Goal: Task Accomplishment & Management: Use online tool/utility

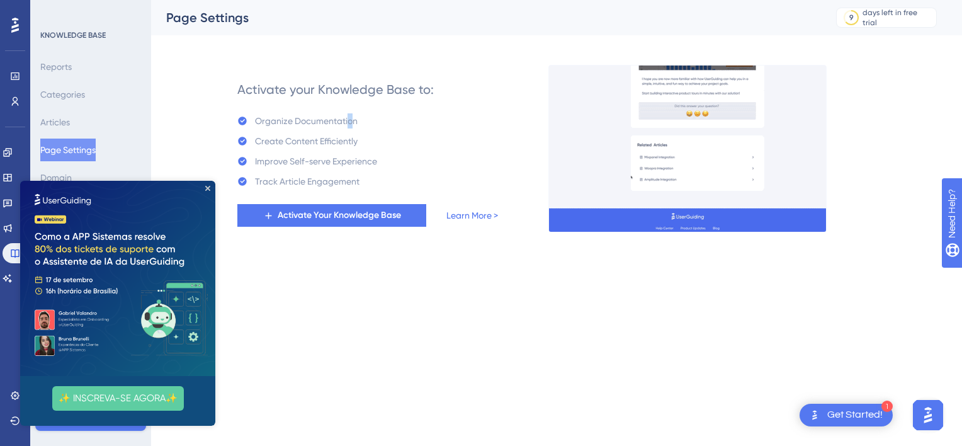
click at [350, 107] on div "Activate your Knowledge Base to: Organize Documentation Create Content Efficien…" at bounding box center [367, 149] width 261 height 156
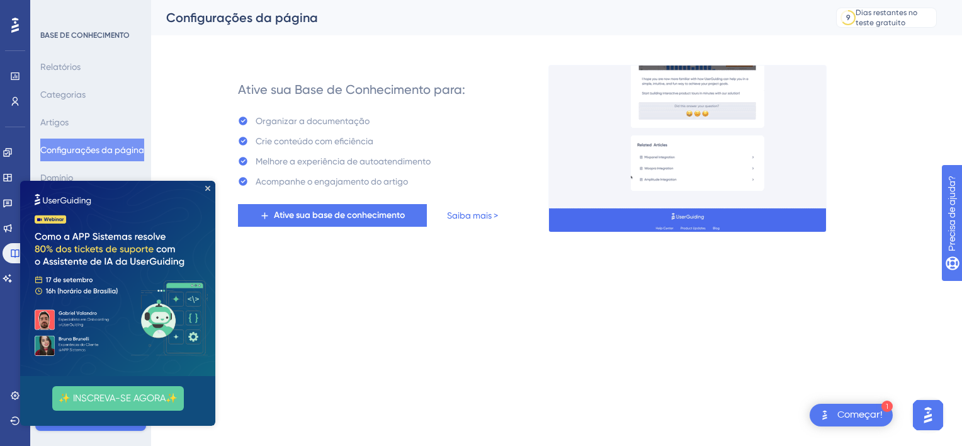
click at [211, 189] on img at bounding box center [117, 278] width 195 height 195
click at [208, 187] on icon "Fechar visualização" at bounding box center [207, 188] width 5 height 5
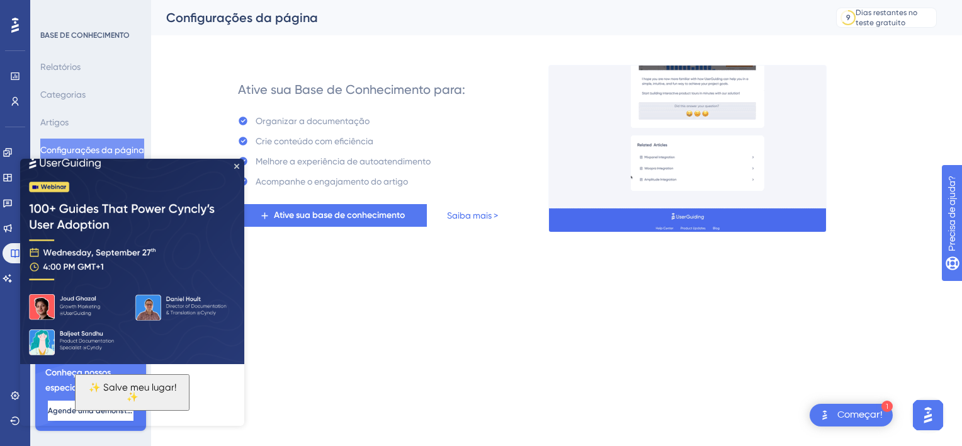
click at [237, 168] on img at bounding box center [132, 254] width 224 height 217
click at [238, 165] on icon "Fechar visualização" at bounding box center [236, 165] width 5 height 5
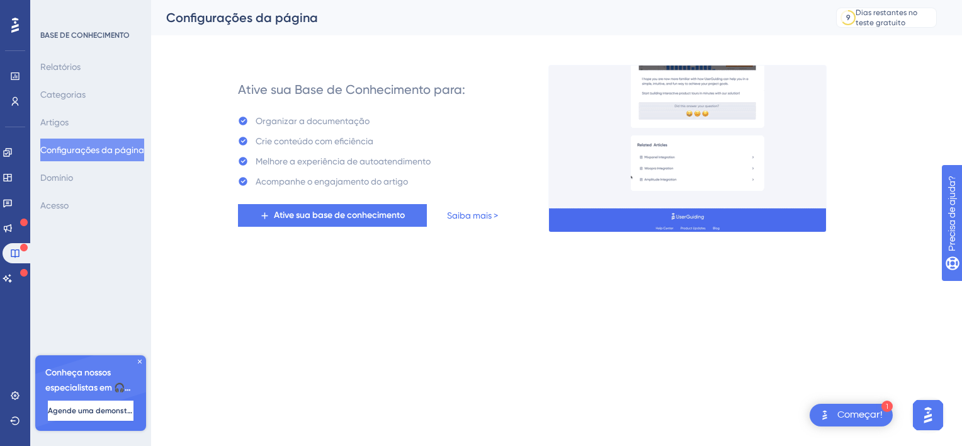
click at [141, 358] on icon at bounding box center [140, 362] width 8 height 8
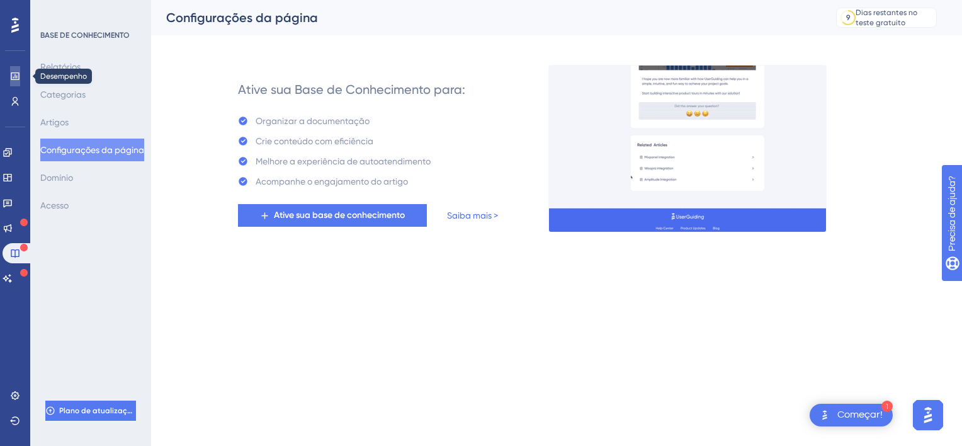
click at [11, 78] on icon at bounding box center [15, 76] width 8 height 8
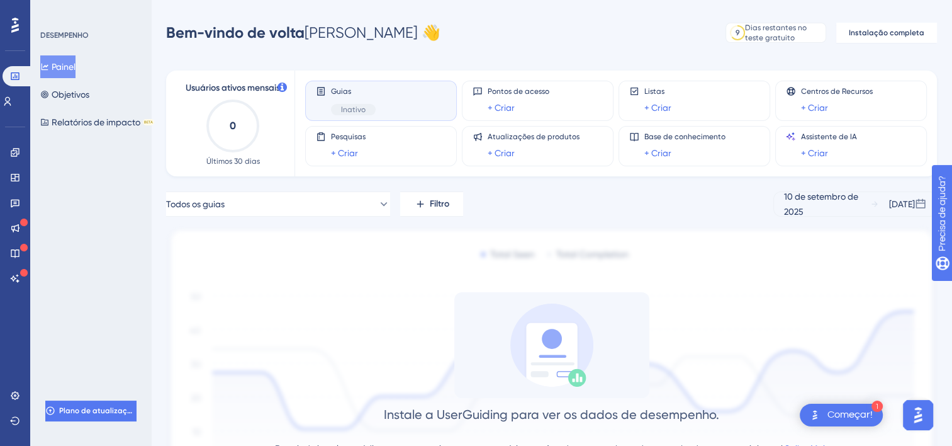
click at [369, 97] on div "Guias Inativo" at bounding box center [353, 100] width 45 height 29
click at [344, 106] on span "Inativo" at bounding box center [353, 109] width 25 height 10
click at [353, 105] on span "Inativo" at bounding box center [353, 109] width 25 height 10
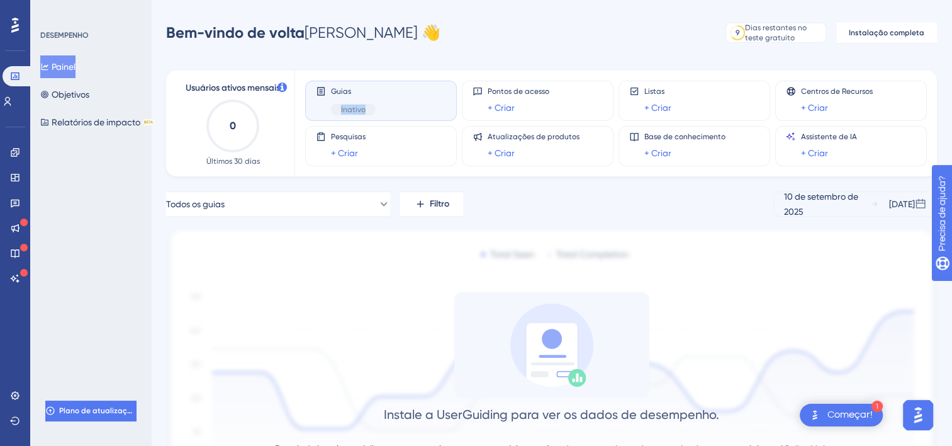
click at [353, 105] on span "Inativo" at bounding box center [353, 109] width 25 height 10
click at [777, 36] on div "Dias restantes no teste gratuito" at bounding box center [783, 33] width 77 height 20
click at [828, 150] on div "+ Criar" at bounding box center [829, 152] width 56 height 15
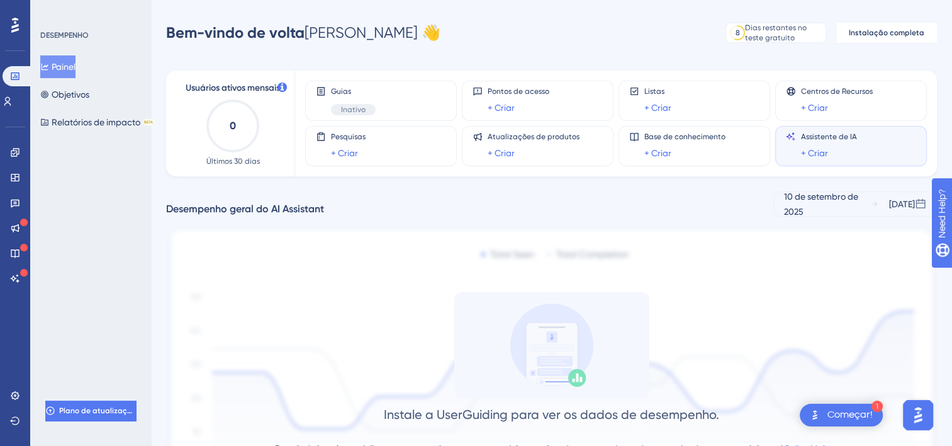
click at [850, 140] on span "Assistente de IA" at bounding box center [829, 137] width 56 height 10
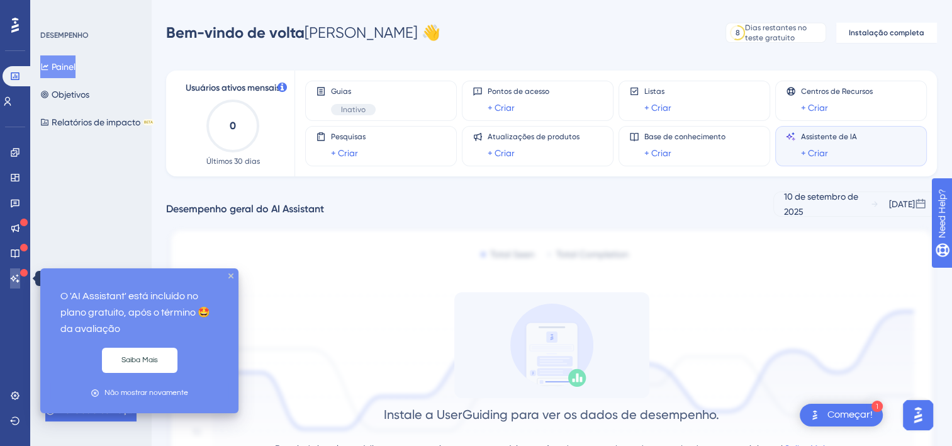
click at [17, 273] on icon at bounding box center [15, 278] width 10 height 10
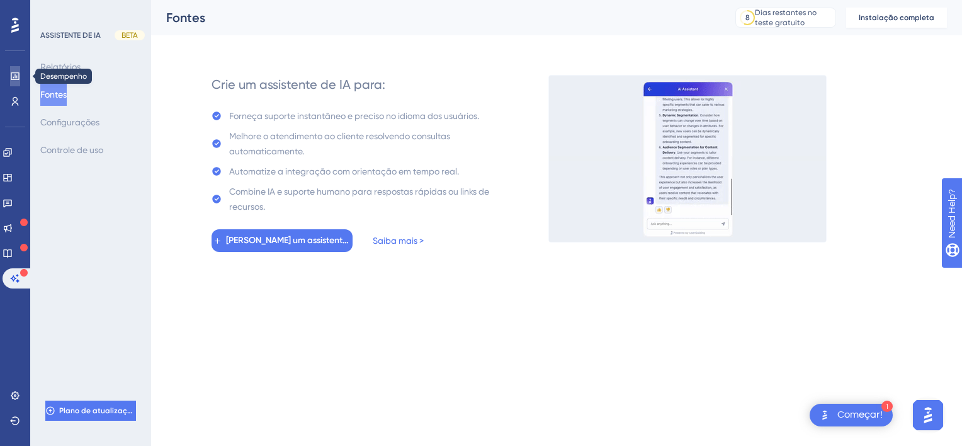
click at [15, 68] on link at bounding box center [15, 76] width 10 height 20
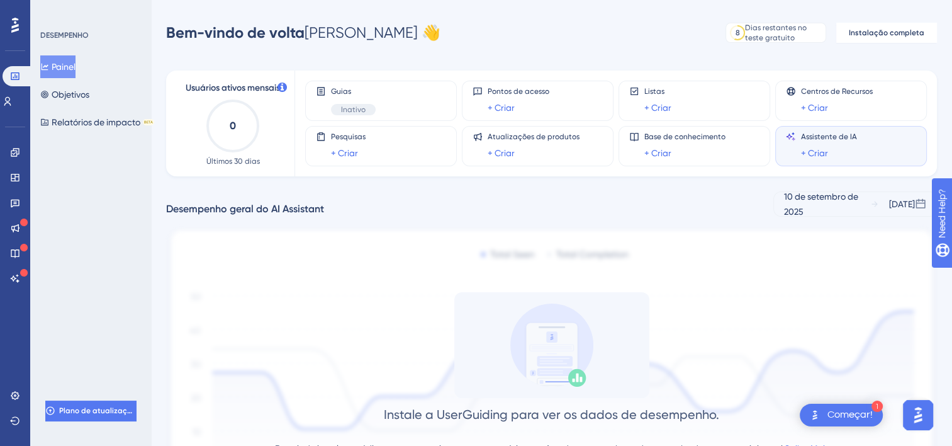
click at [630, 62] on div "Usuários ativos mensais 0 Últimos 30 dias Guias Inativo Pontos de acesso + Cria…" at bounding box center [551, 285] width 771 height 461
click at [581, 63] on div "Usuários ativos mensais 0 Últimos 30 dias Guias Inativo Pontos de acesso + Cria…" at bounding box center [551, 285] width 771 height 461
click at [353, 96] on span "Guias" at bounding box center [353, 91] width 45 height 10
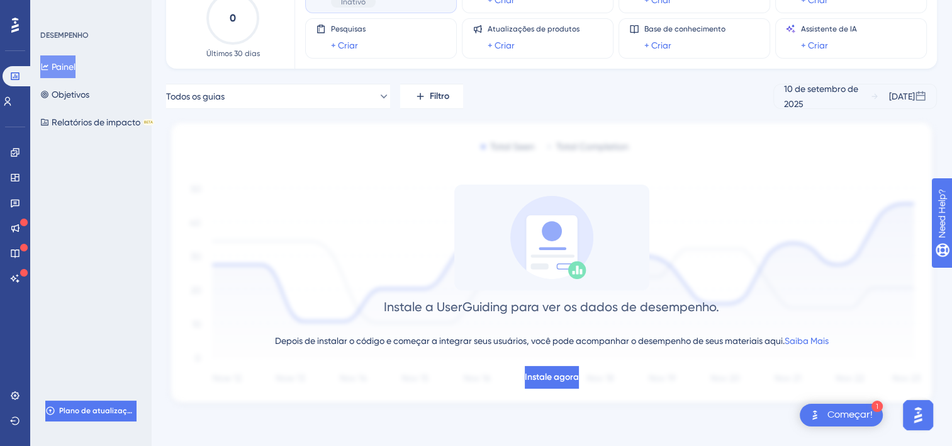
scroll to position [111, 0]
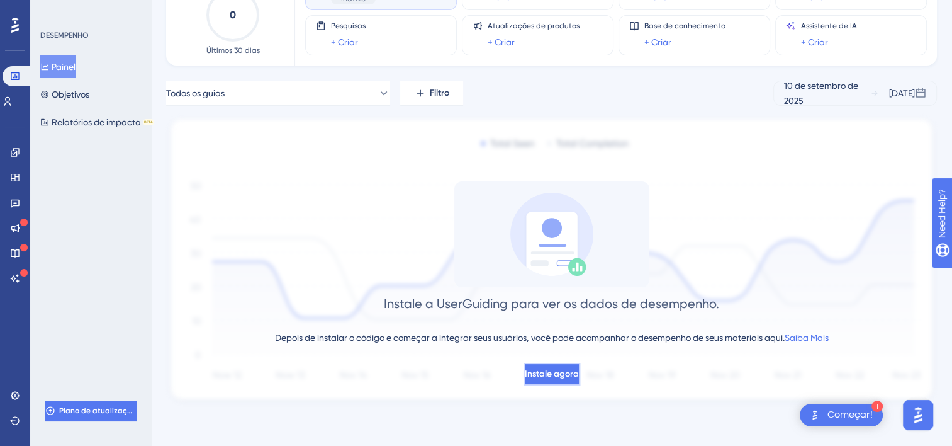
click at [568, 371] on span "Instale agora" at bounding box center [552, 373] width 54 height 15
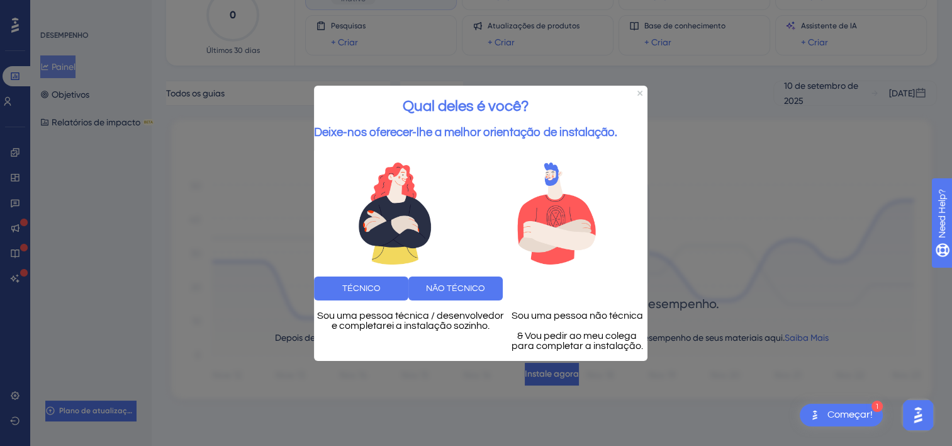
scroll to position [0, 0]
click at [618, 85] on div "Qual deles é você? Deixe-nos oferecer-lhe a melhor orientação de instalação." at bounding box center [465, 117] width 303 height 65
click at [642, 90] on icon "Fechar visualização" at bounding box center [640, 92] width 5 height 5
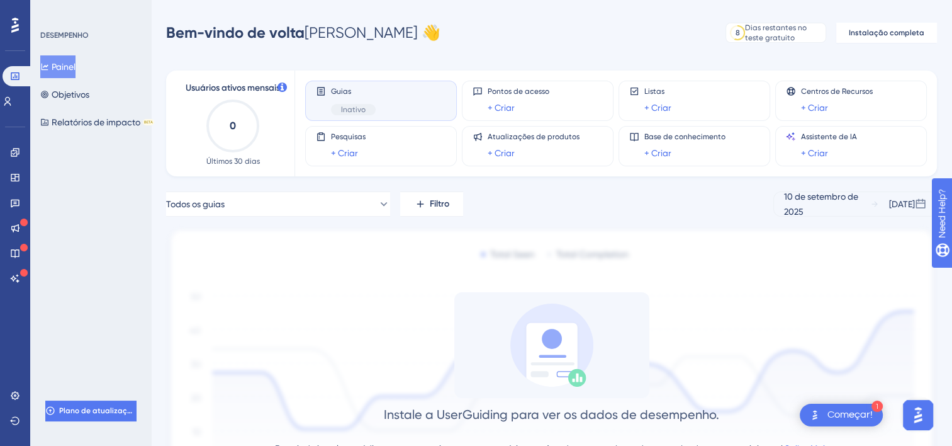
click at [60, 64] on font "Painel" at bounding box center [64, 66] width 24 height 15
click at [82, 98] on font "Objetivos" at bounding box center [71, 94] width 38 height 15
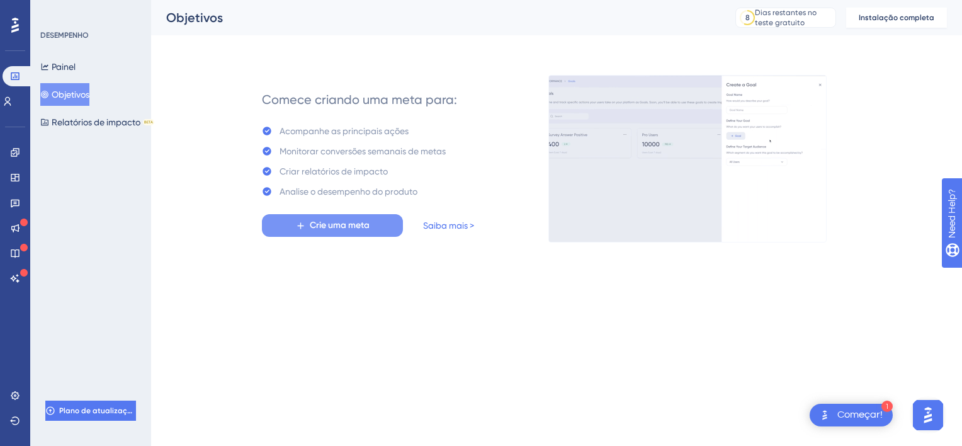
click at [334, 225] on span "Crie uma meta" at bounding box center [340, 225] width 60 height 15
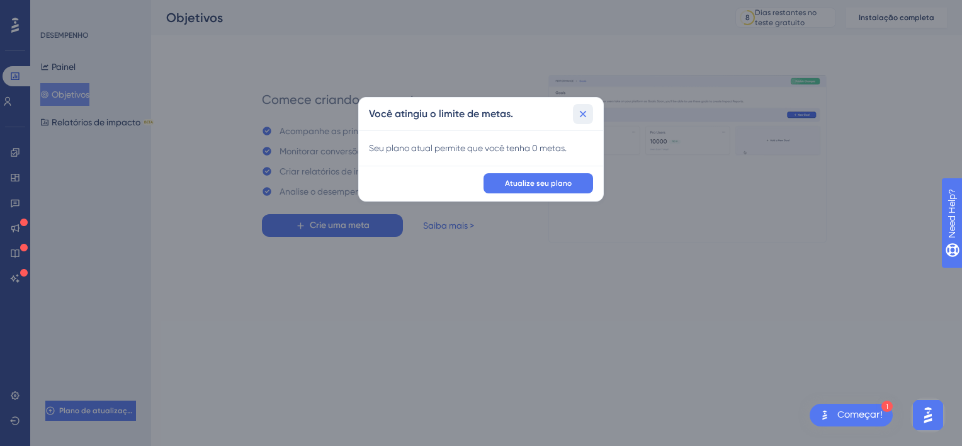
click at [582, 113] on icon at bounding box center [583, 114] width 7 height 7
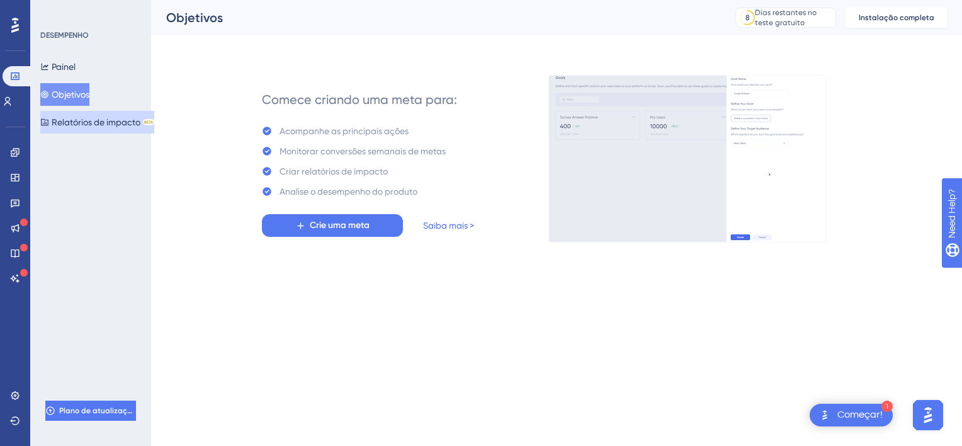
click at [80, 116] on font "Relatórios de impacto" at bounding box center [96, 122] width 89 height 15
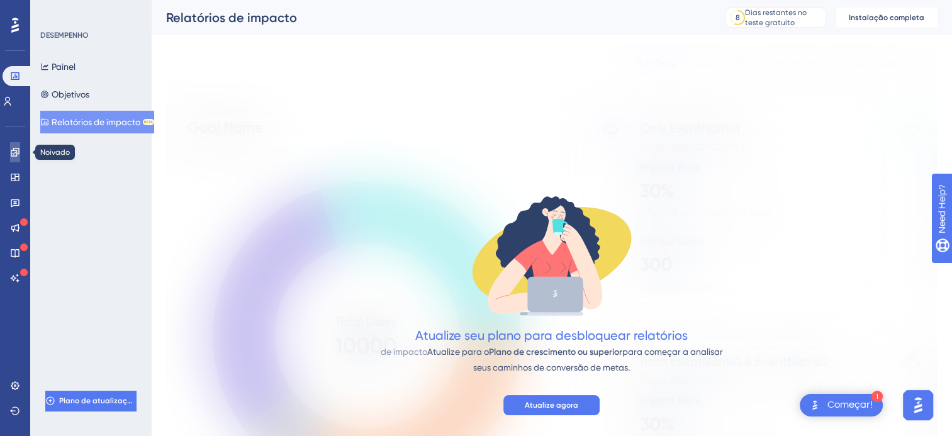
click at [14, 158] on link at bounding box center [15, 152] width 10 height 20
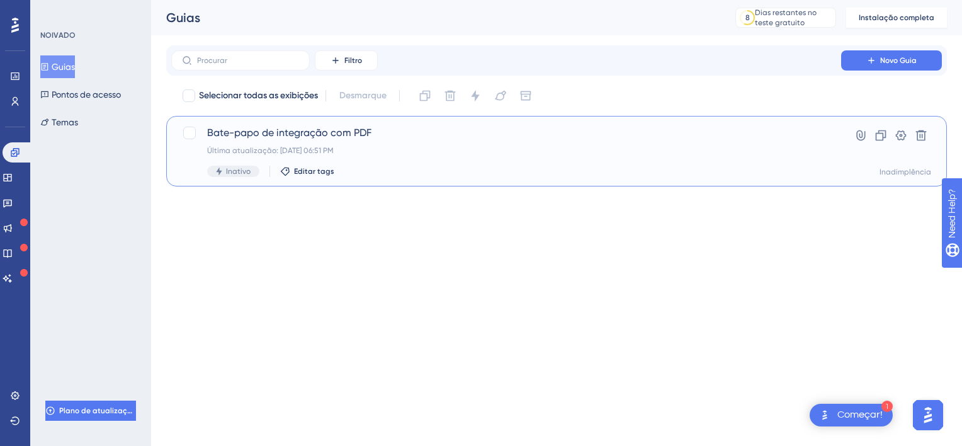
click at [309, 130] on span "Bate-papo de integração com PDF" at bounding box center [506, 132] width 598 height 15
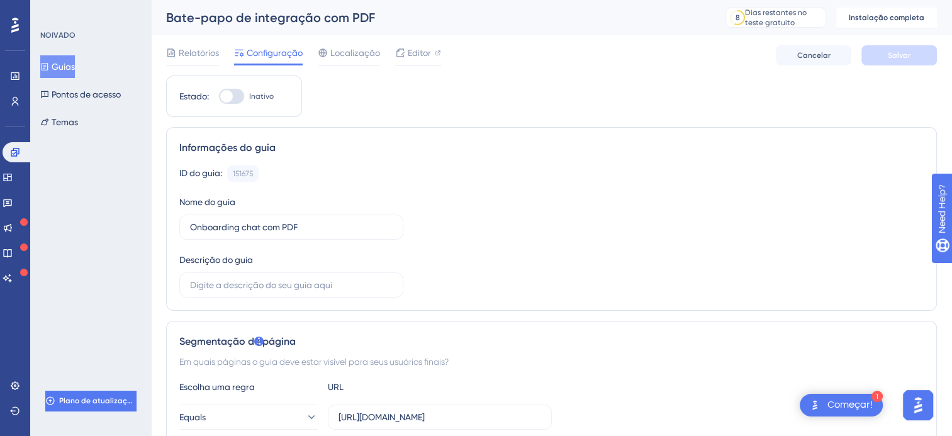
click at [393, 52] on div "Relatórios Configuração Localização Editor" at bounding box center [303, 55] width 275 height 20
click at [414, 50] on span "Editor" at bounding box center [419, 52] width 23 height 15
click at [87, 405] on span "Plano de atualização" at bounding box center [97, 401] width 75 height 10
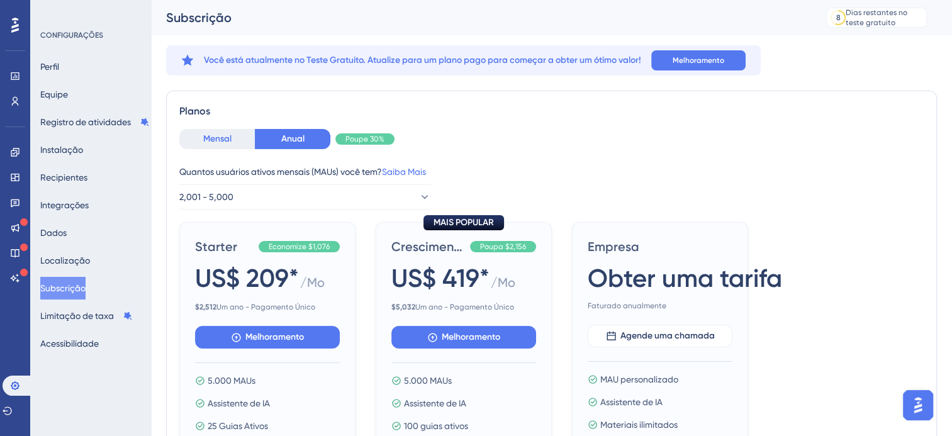
click at [221, 130] on button "Mensal" at bounding box center [217, 139] width 76 height 20
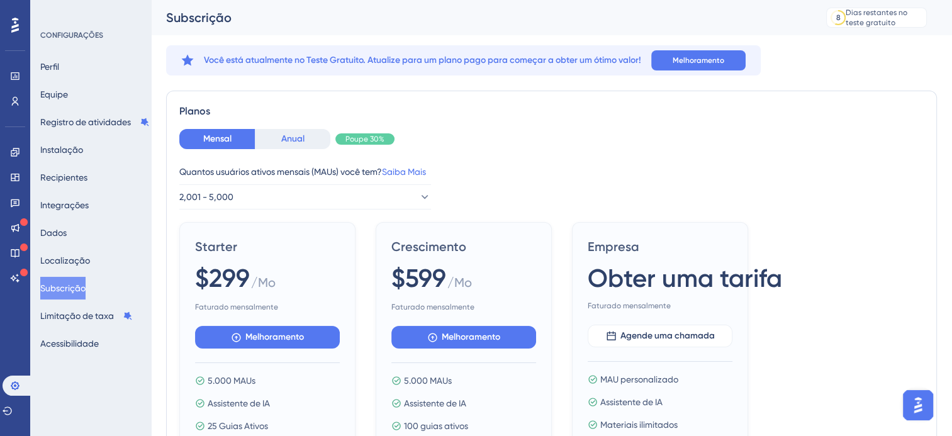
click at [318, 132] on button "Anual" at bounding box center [293, 139] width 76 height 20
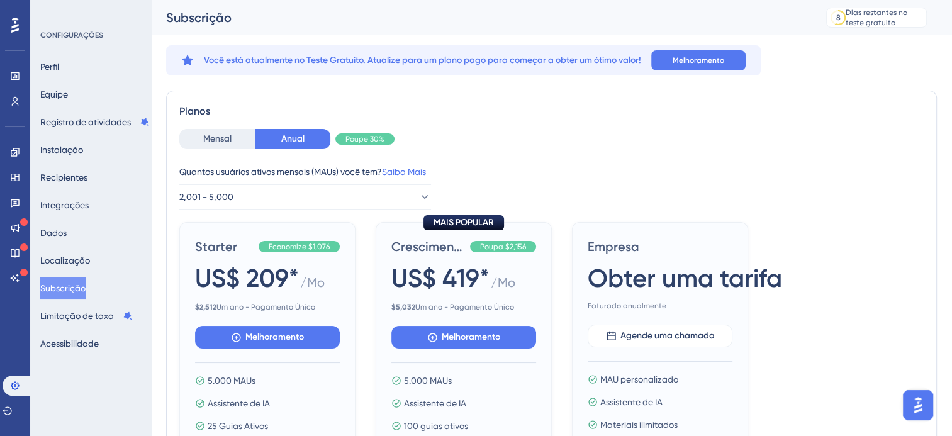
drag, startPoint x: 661, startPoint y: 183, endPoint x: 708, endPoint y: 130, distance: 70.4
click at [712, 130] on div "Mensal Anual Poupe 30%" at bounding box center [551, 139] width 745 height 20
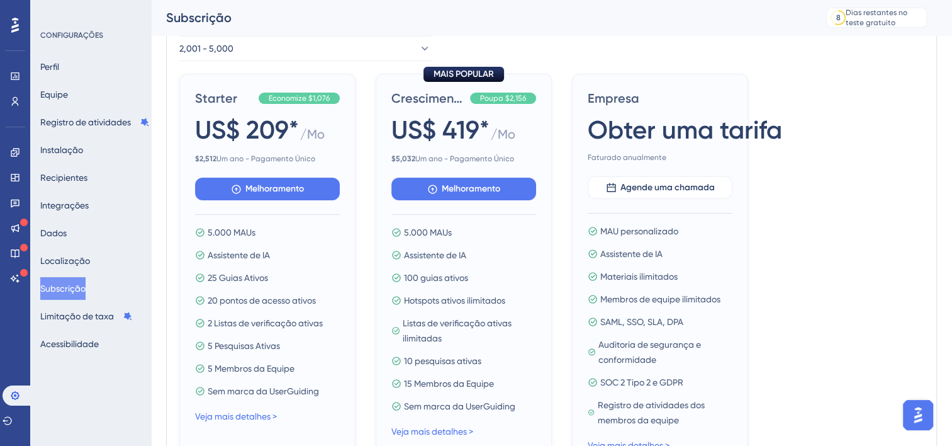
scroll to position [189, 0]
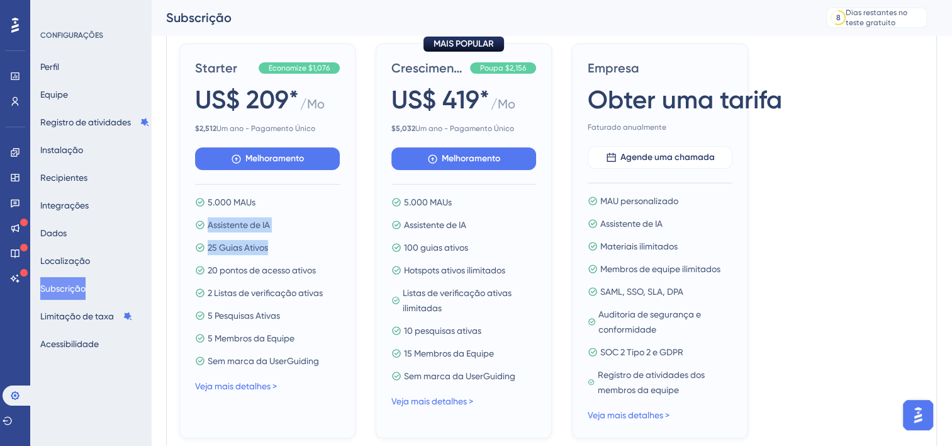
drag, startPoint x: 204, startPoint y: 228, endPoint x: 277, endPoint y: 238, distance: 73.6
click at [277, 238] on div "5.000 MAUs Assistente de IA 25 Guias Ativos 20 pontos de acesso ativos 2 Listas…" at bounding box center [267, 282] width 145 height 174
drag, startPoint x: 277, startPoint y: 238, endPoint x: 270, endPoint y: 227, distance: 12.7
click at [270, 230] on span "Assistente de IA" at bounding box center [239, 224] width 62 height 15
click at [281, 237] on div "5.000 MAUs Assistente de IA 25 Guias Ativos 20 pontos de acesso ativos 2 Listas…" at bounding box center [267, 282] width 145 height 174
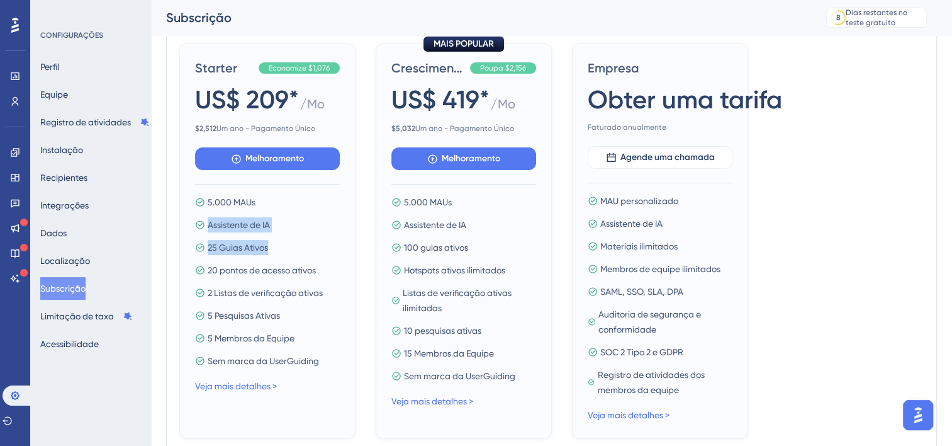
click at [251, 220] on span "Assistente de IA" at bounding box center [239, 224] width 62 height 15
drag, startPoint x: 251, startPoint y: 220, endPoint x: 334, endPoint y: 272, distance: 97.8
click at [334, 272] on div "20 pontos de acesso ativos" at bounding box center [267, 269] width 145 height 15
click at [339, 274] on div "20 pontos de acesso ativos" at bounding box center [267, 269] width 145 height 15
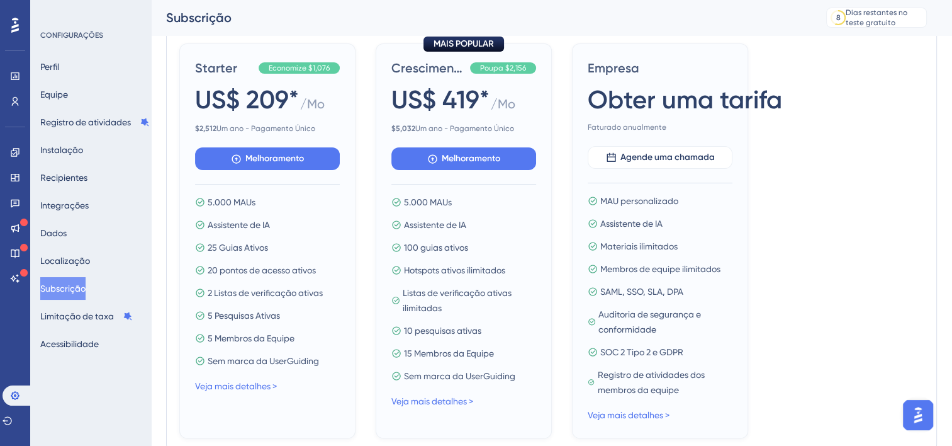
click at [312, 345] on div "5 Membros da Equipe" at bounding box center [267, 337] width 145 height 15
drag, startPoint x: 205, startPoint y: 246, endPoint x: 288, endPoint y: 245, distance: 83.7
click at [288, 245] on div "25 Guias Ativos" at bounding box center [267, 247] width 145 height 15
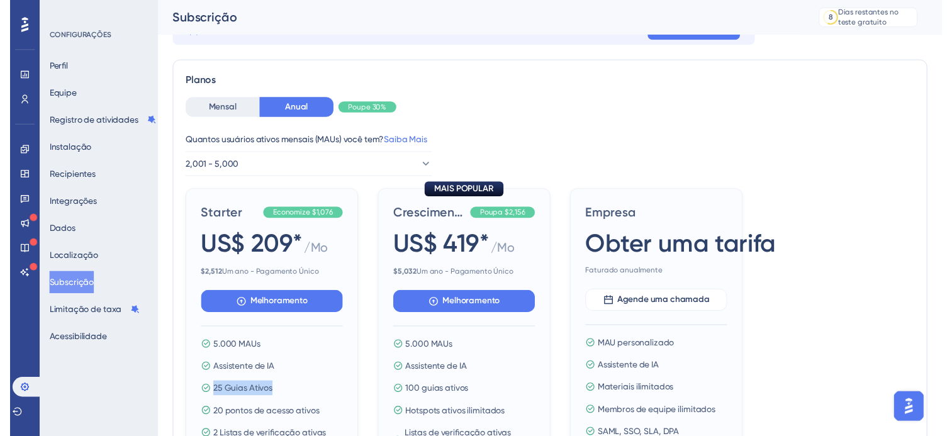
scroll to position [0, 0]
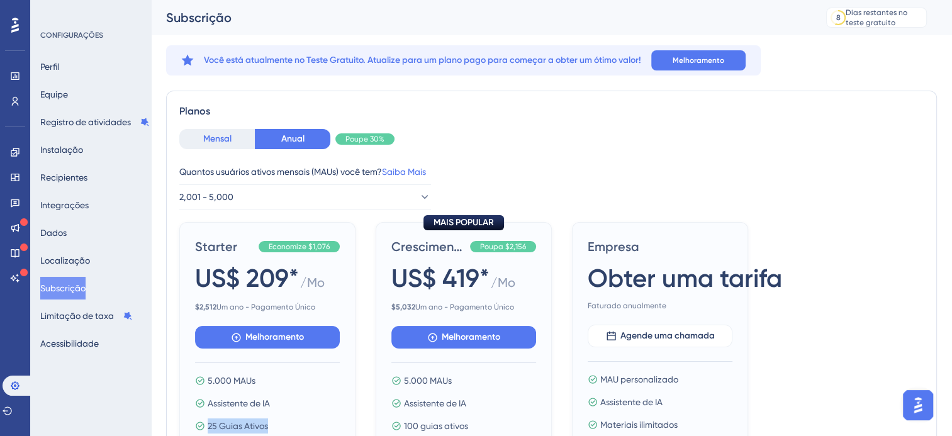
click at [219, 147] on button "Mensal" at bounding box center [217, 139] width 76 height 20
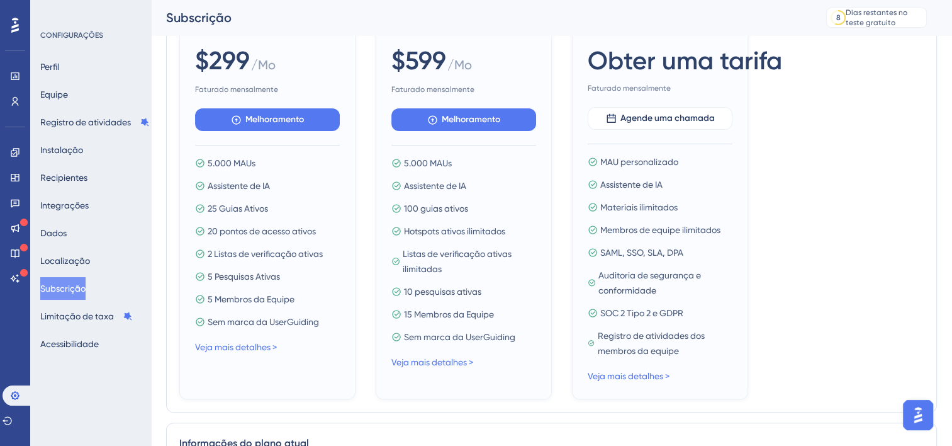
scroll to position [252, 0]
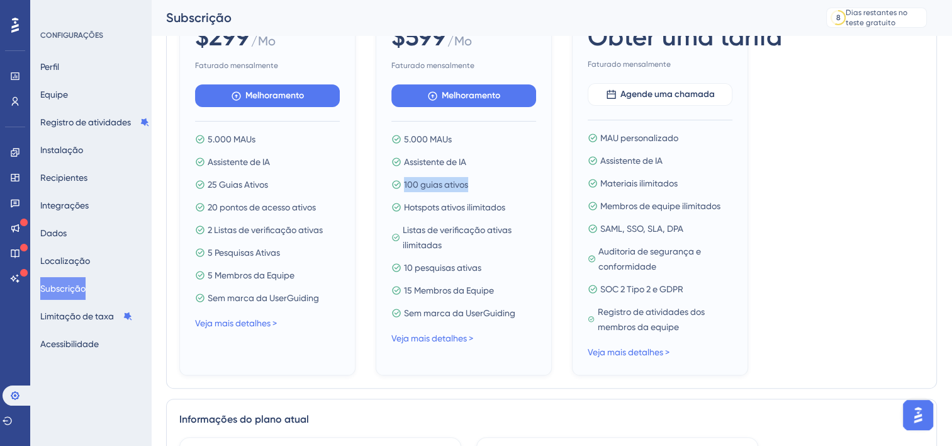
drag, startPoint x: 473, startPoint y: 189, endPoint x: 392, endPoint y: 187, distance: 80.6
click at [392, 187] on div "100 guias ativos" at bounding box center [464, 184] width 145 height 15
drag, startPoint x: 392, startPoint y: 187, endPoint x: 438, endPoint y: 277, distance: 101.1
click at [438, 277] on div "5.000 MAUs Assistente de IA 100 guias ativos Hotspots ativos ilimitados Listas …" at bounding box center [464, 226] width 145 height 189
click at [361, 227] on div "Starter $299 / Mo Faturado mensalmente Melhoramento 5.000 MAUs Assistente de IA…" at bounding box center [551, 177] width 745 height 395
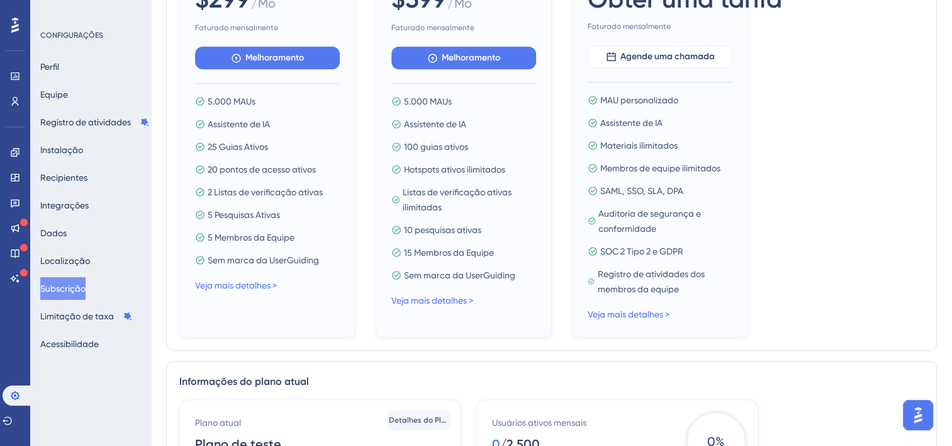
scroll to position [315, 0]
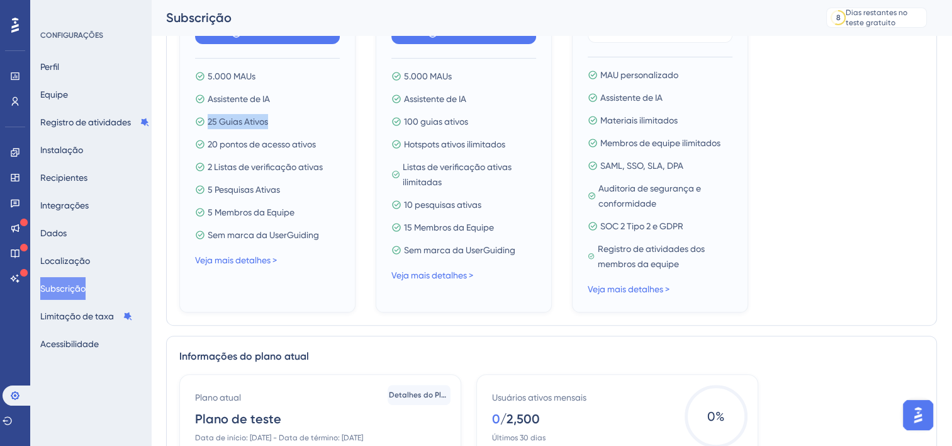
drag, startPoint x: 281, startPoint y: 113, endPoint x: 188, endPoint y: 128, distance: 93.7
click at [188, 128] on div "Starter $299 / Mo Faturado mensalmente Melhoramento 5.000 MAUs Assistente de IA…" at bounding box center [267, 115] width 176 height 395
drag, startPoint x: 257, startPoint y: 263, endPoint x: 218, endPoint y: 264, distance: 39.0
click at [218, 264] on div "Veja mais detalhes >" at bounding box center [267, 259] width 145 height 15
click at [225, 262] on link "Veja mais detalhes >" at bounding box center [236, 260] width 82 height 10
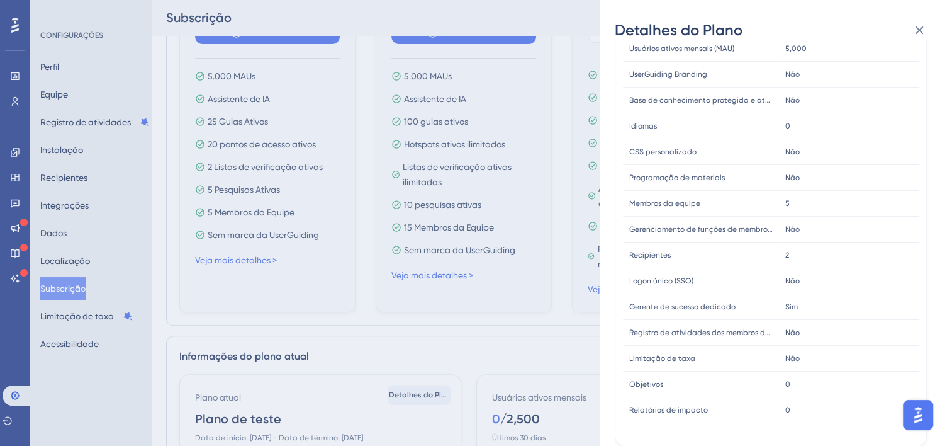
scroll to position [0, 0]
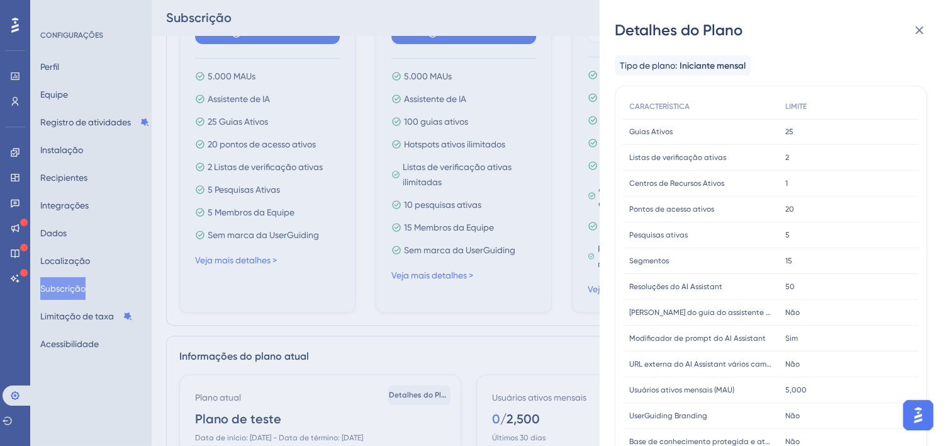
click at [800, 202] on div "20 20" at bounding box center [849, 209] width 140 height 26
click at [801, 201] on div "20 20" at bounding box center [849, 209] width 140 height 26
click at [781, 216] on div "20 20" at bounding box center [849, 209] width 140 height 26
drag, startPoint x: 777, startPoint y: 213, endPoint x: 706, endPoint y: 69, distance: 161.0
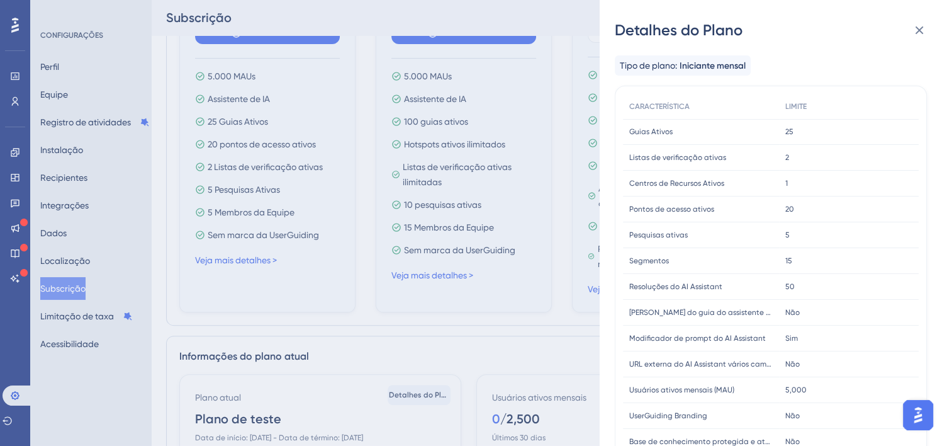
click at [706, 69] on span "Iniciante mensal" at bounding box center [713, 66] width 66 height 15
click at [917, 34] on icon at bounding box center [919, 30] width 15 height 15
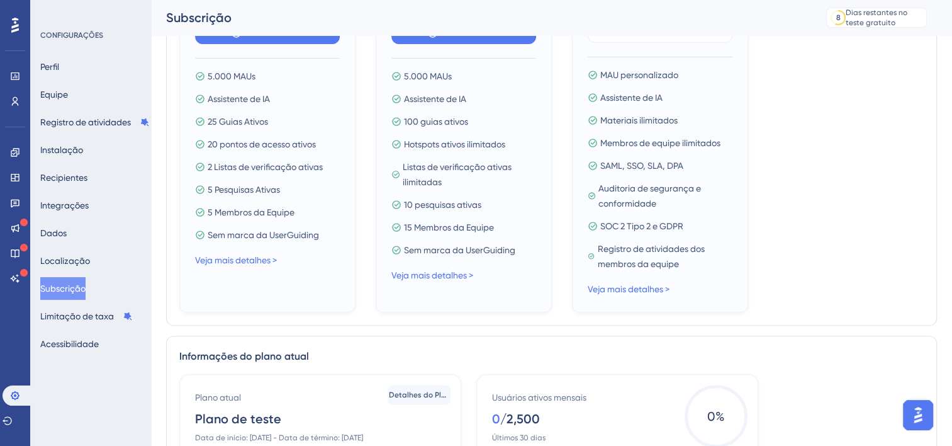
scroll to position [596, 0]
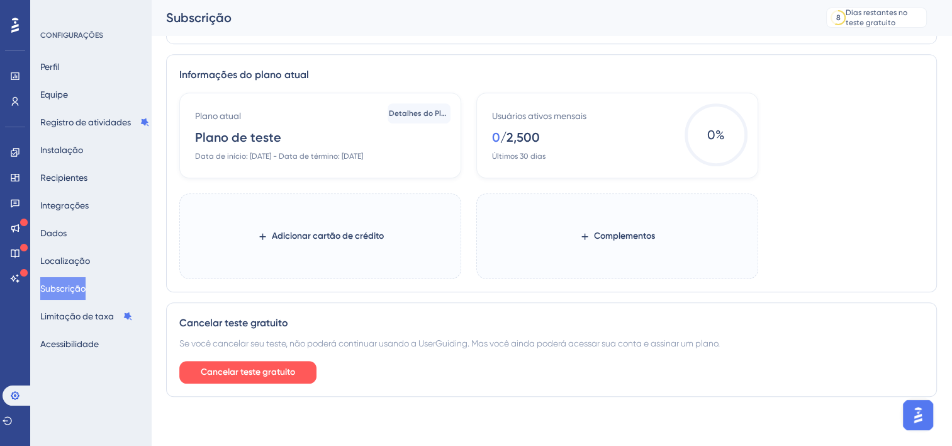
click at [259, 119] on div "Plano atual Plano de teste Data de início: 10 de setembro de 2025 - Data de tér…" at bounding box center [323, 134] width 256 height 53
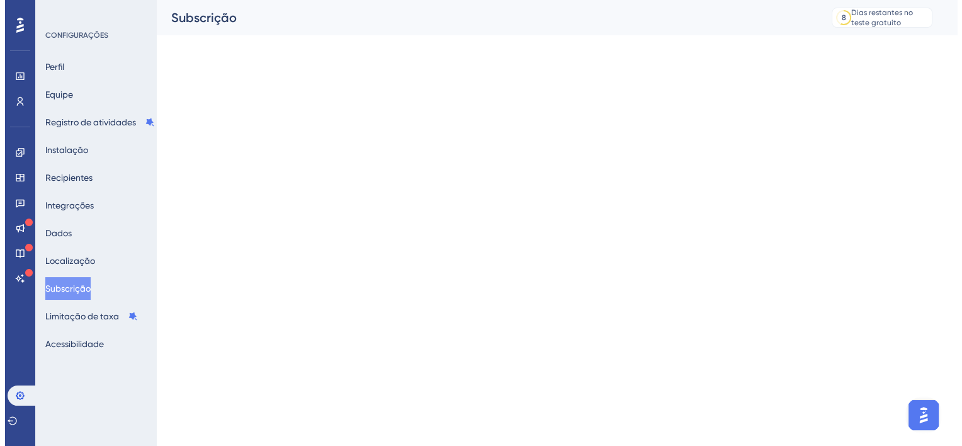
scroll to position [0, 0]
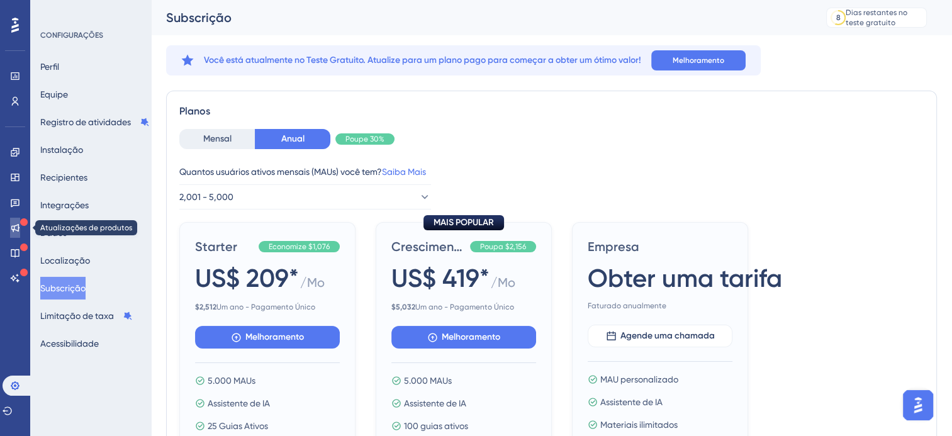
click at [13, 231] on icon at bounding box center [15, 228] width 8 height 8
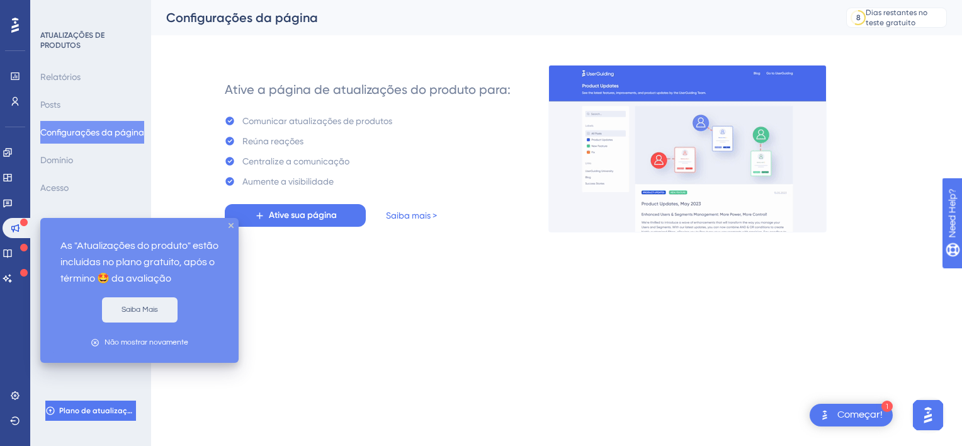
click at [149, 303] on button "Saiba Mais" at bounding box center [140, 309] width 76 height 25
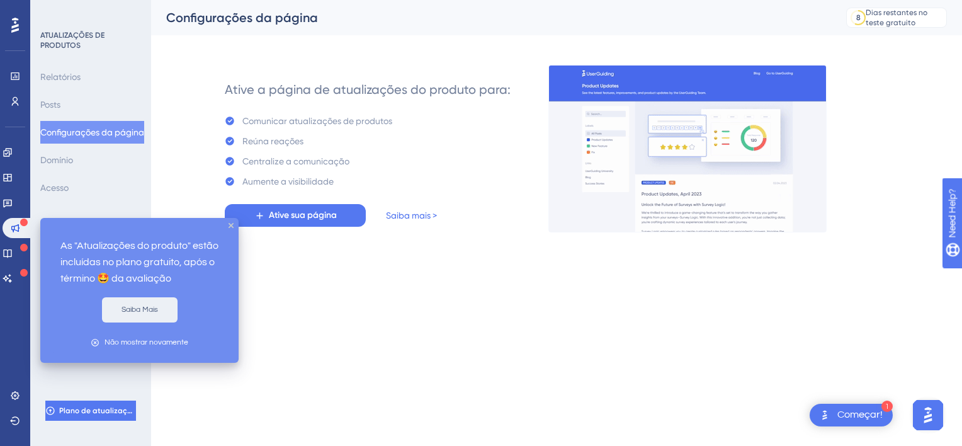
click at [140, 310] on button "Saiba Mais" at bounding box center [140, 309] width 76 height 25
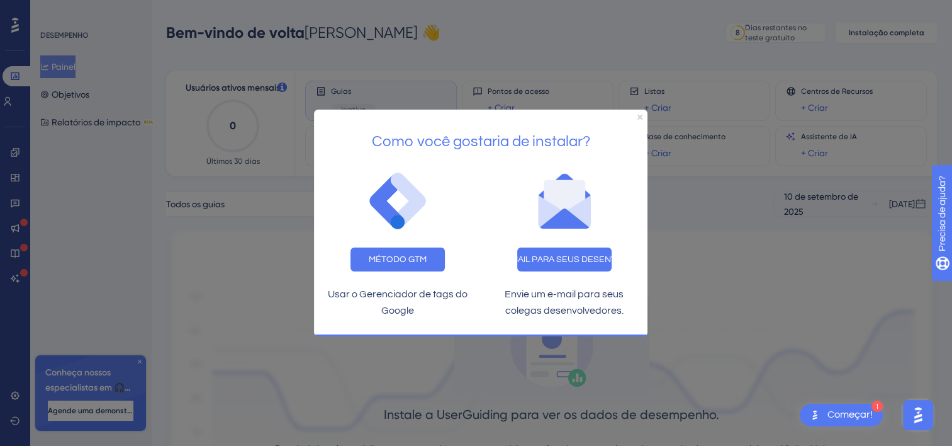
click at [640, 120] on div "Como você gostaria de instalar?" at bounding box center [481, 137] width 334 height 55
click at [640, 118] on icon "Fechar visualização" at bounding box center [640, 117] width 5 height 5
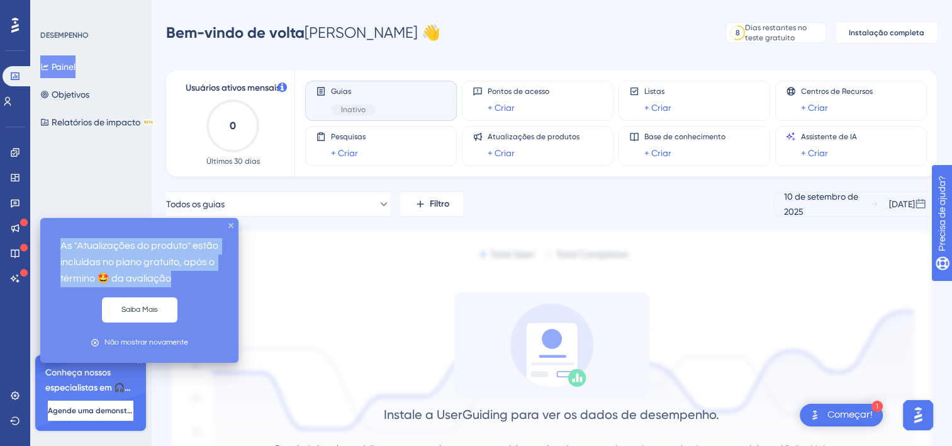
drag, startPoint x: 55, startPoint y: 249, endPoint x: 205, endPoint y: 274, distance: 151.2
click at [205, 274] on div "As "Atualizações do produto" estão incluídas no plano gratuito, após o término …" at bounding box center [139, 262] width 178 height 69
click at [103, 285] on p "As "Atualizações do produto" estão incluídas no plano gratuito, após o término …" at bounding box center [139, 262] width 158 height 49
click at [96, 279] on p "As "Atualizações do produto" estão incluídas no plano gratuito, após o término …" at bounding box center [139, 262] width 158 height 49
drag, startPoint x: 95, startPoint y: 244, endPoint x: 205, endPoint y: 287, distance: 117.8
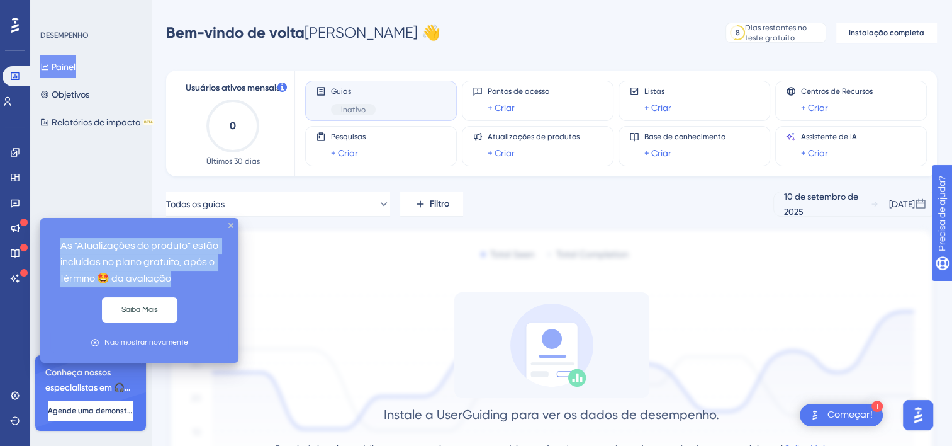
click at [205, 287] on div "As "Atualizações do produto" estão incluídas no plano gratuito, após o término …" at bounding box center [139, 262] width 178 height 69
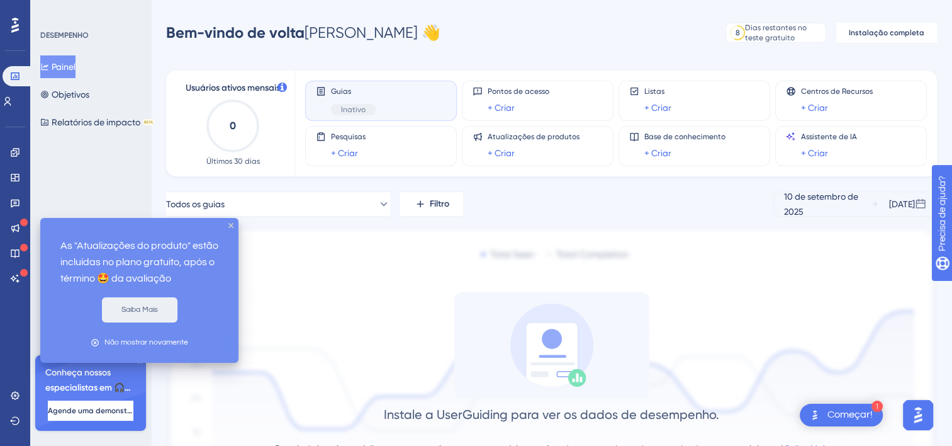
click at [145, 315] on button "Saiba Mais" at bounding box center [140, 309] width 76 height 25
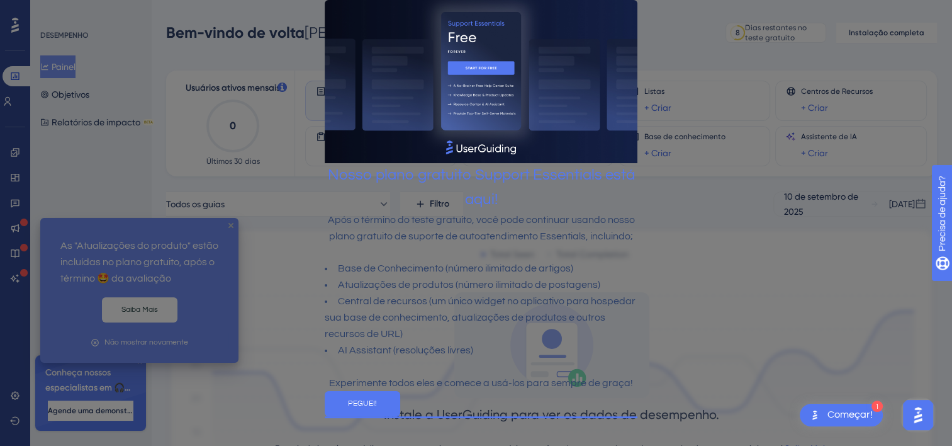
scroll to position [62, 0]
click at [854, 415] on div "Começar!" at bounding box center [850, 415] width 45 height 14
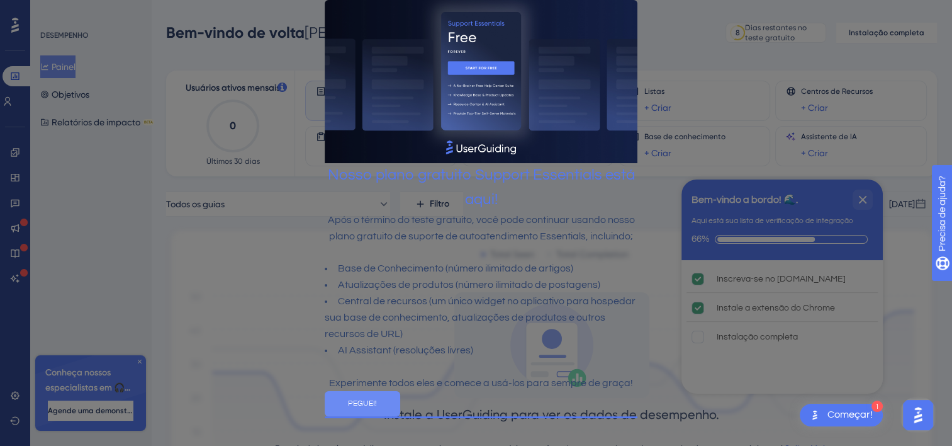
click at [400, 412] on button "PEGUEI!" at bounding box center [362, 403] width 76 height 25
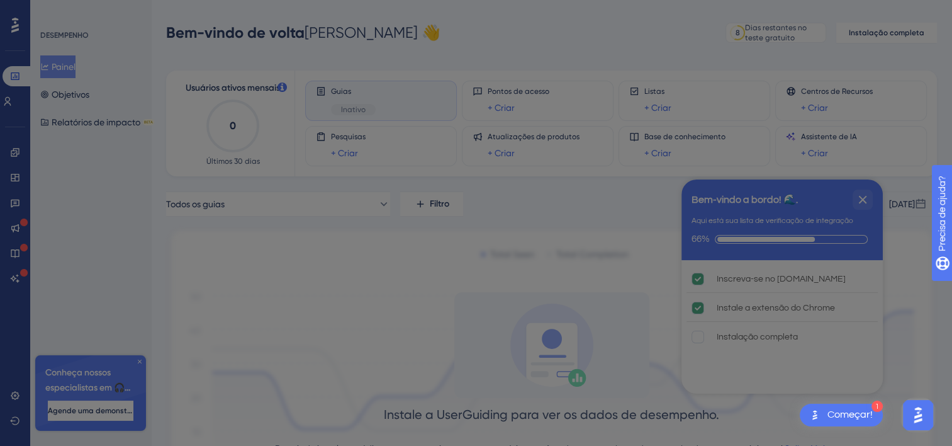
scroll to position [0, 0]
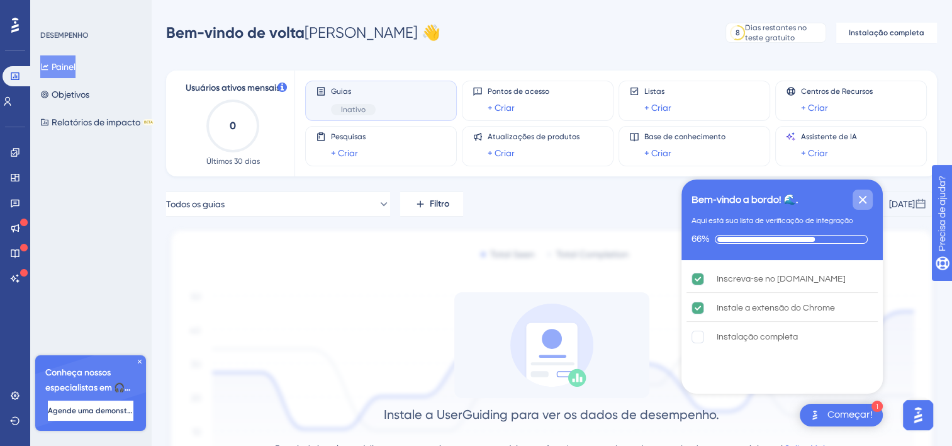
click at [866, 197] on icon "Fechar lista de verificação" at bounding box center [862, 199] width 15 height 15
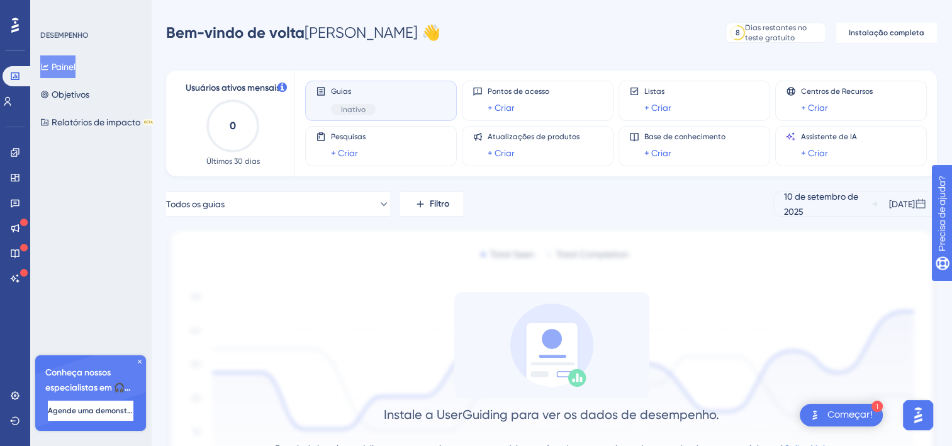
click at [847, 410] on div "Começar!" at bounding box center [850, 415] width 45 height 14
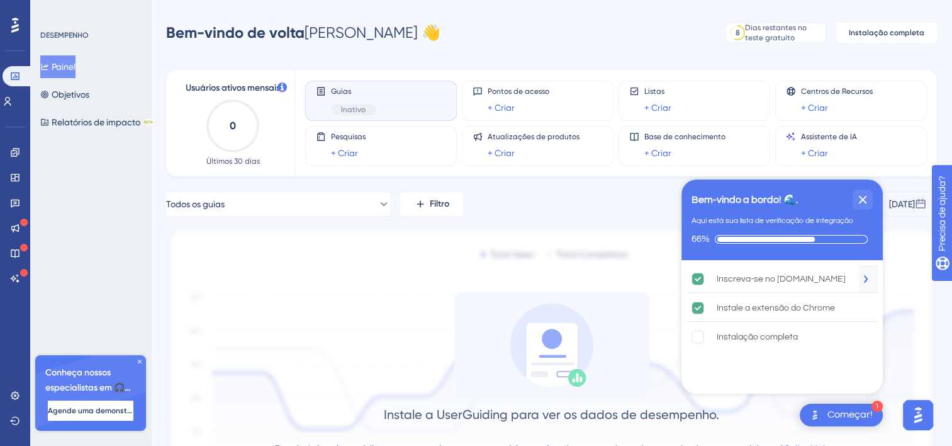
click at [806, 276] on div "Inscreva-se no UserGuiding.com" at bounding box center [781, 278] width 129 height 15
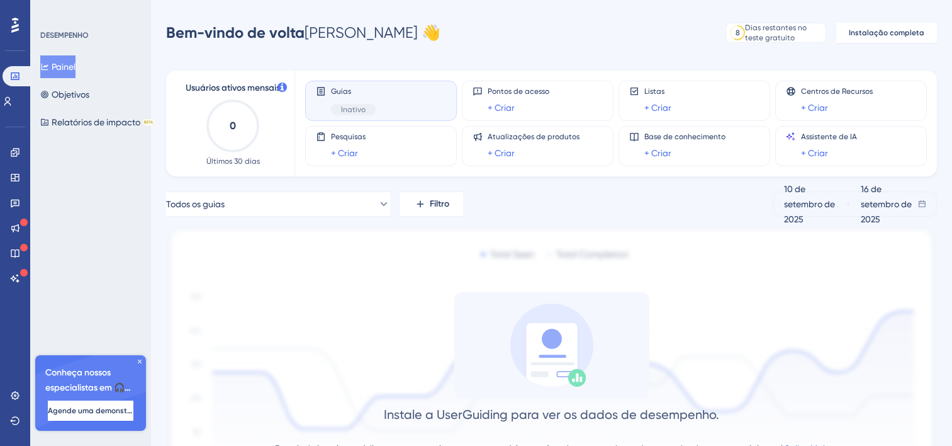
scroll to position [111, 0]
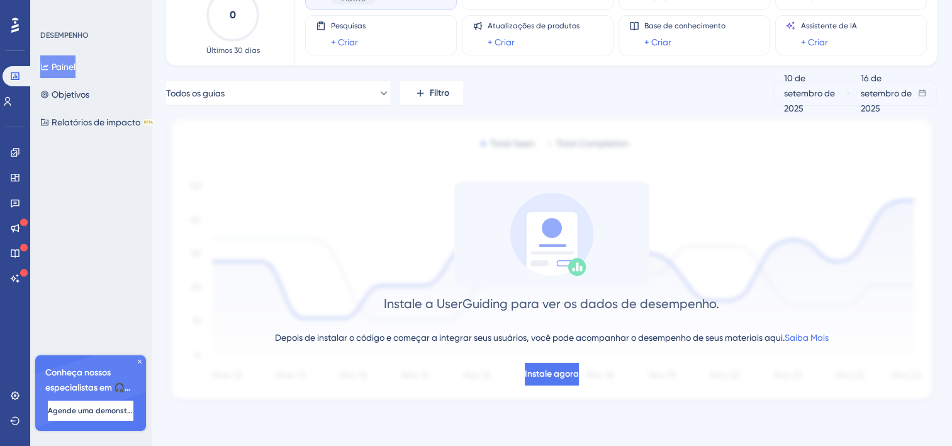
drag, startPoint x: 0, startPoint y: 0, endPoint x: 68, endPoint y: 35, distance: 76.6
click at [68, 35] on div "DESEMPENHO" at bounding box center [64, 35] width 48 height 10
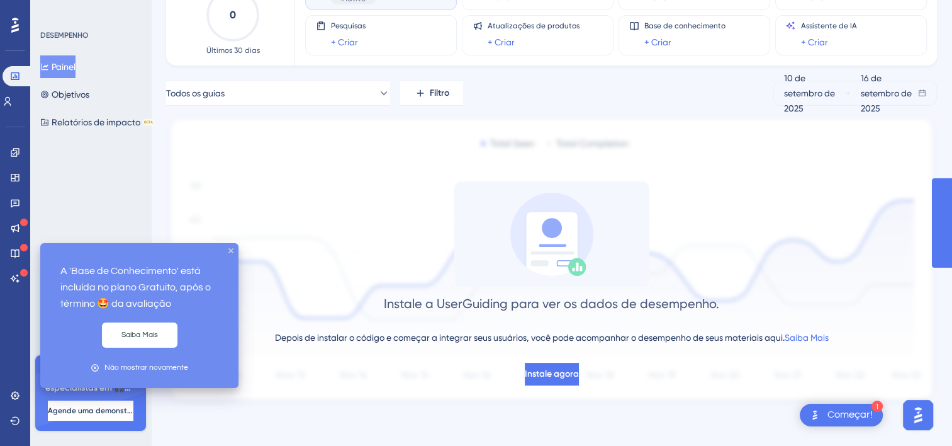
click at [837, 413] on div "Começar!" at bounding box center [850, 415] width 45 height 14
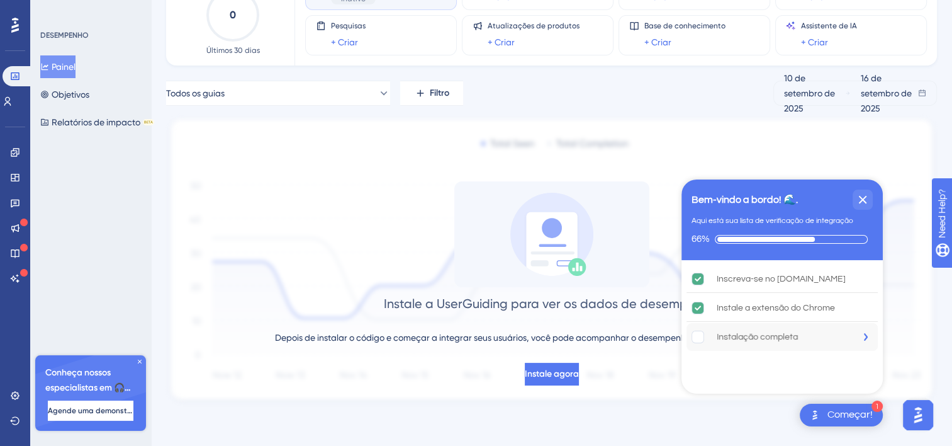
click at [750, 336] on div "Instalação completa" at bounding box center [757, 336] width 81 height 15
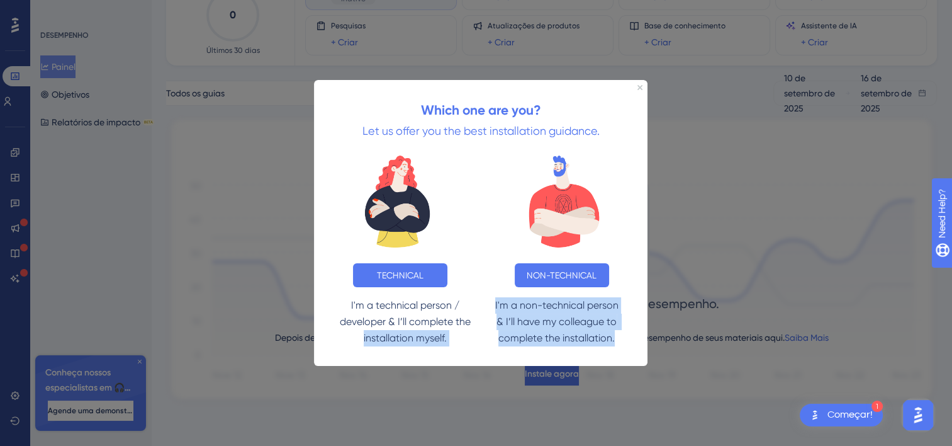
drag, startPoint x: 364, startPoint y: 337, endPoint x: 640, endPoint y: 330, distance: 275.2
click at [640, 330] on div "I'm a technical person / developer & I’ll complete the installation myself. I'm…" at bounding box center [481, 330] width 334 height 69
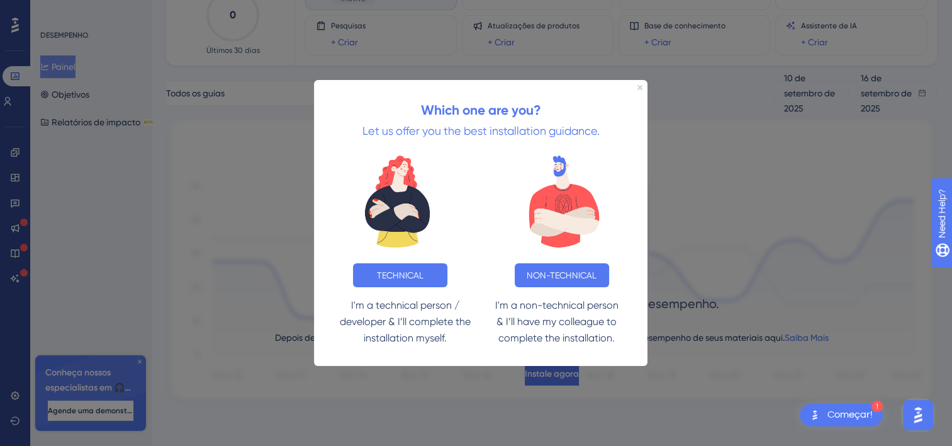
click at [519, 116] on strong "Which one are you?" at bounding box center [481, 109] width 120 height 16
